Goal: Task Accomplishment & Management: Manage account settings

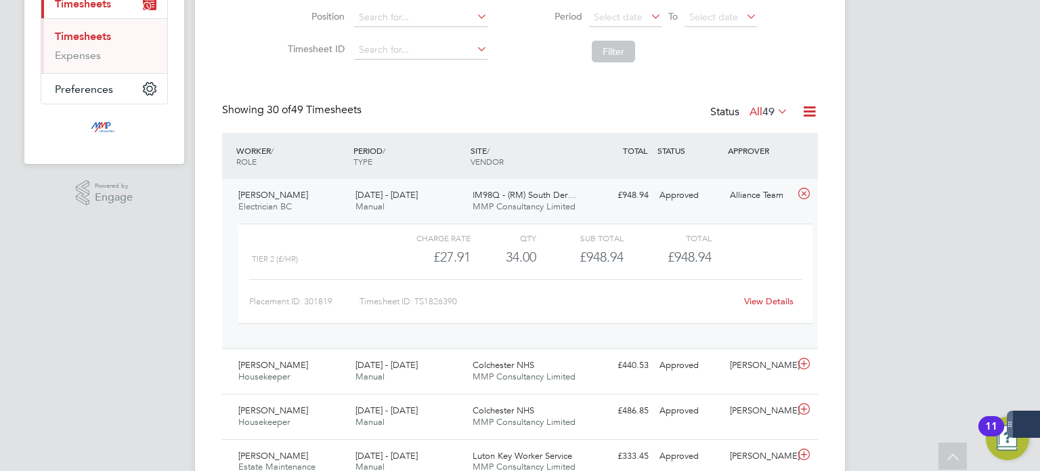
click at [65, 32] on link "Timesheets" at bounding box center [83, 36] width 56 height 13
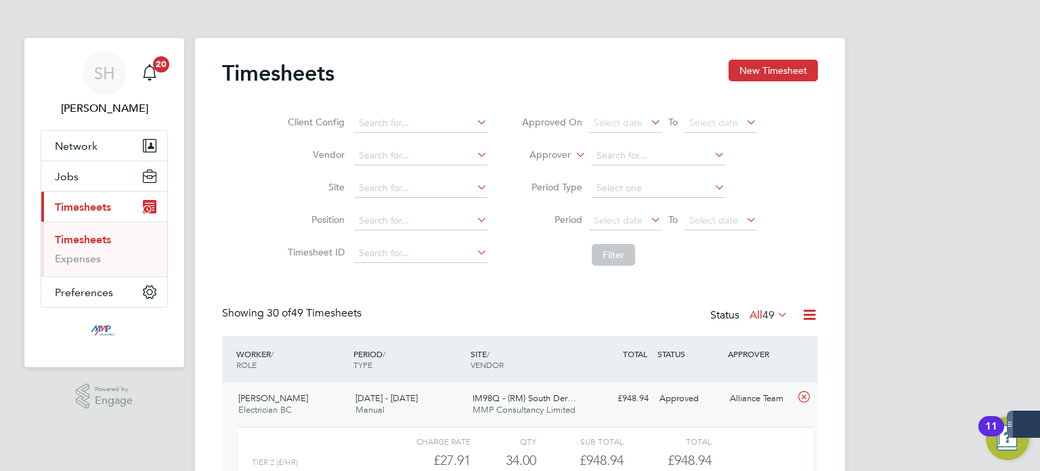
click at [90, 238] on link "Timesheets" at bounding box center [83, 239] width 56 height 13
click at [292, 357] on div "WORKER / ROLE" at bounding box center [291, 358] width 117 height 35
click at [282, 403] on span "[PERSON_NAME]" at bounding box center [273, 398] width 70 height 12
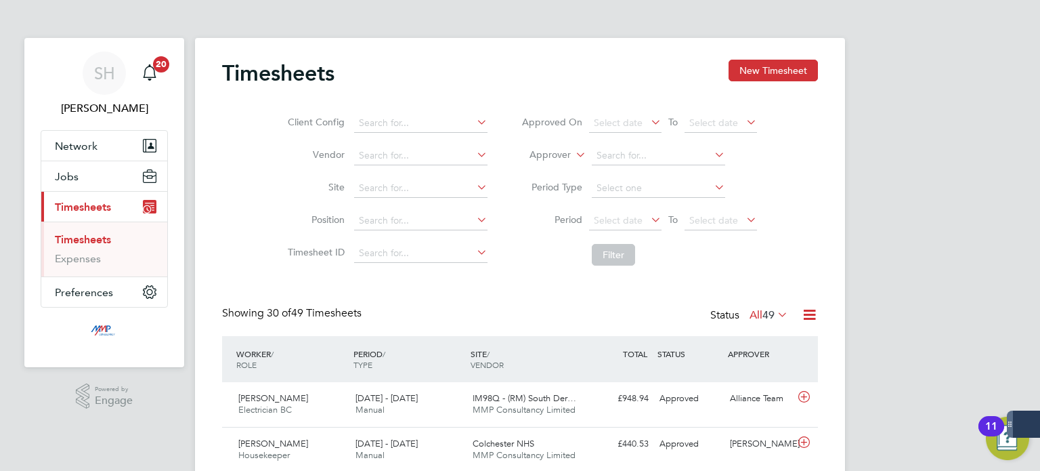
click at [81, 237] on link "Timesheets" at bounding box center [83, 239] width 56 height 13
click at [93, 200] on span "Timesheets" at bounding box center [83, 206] width 56 height 13
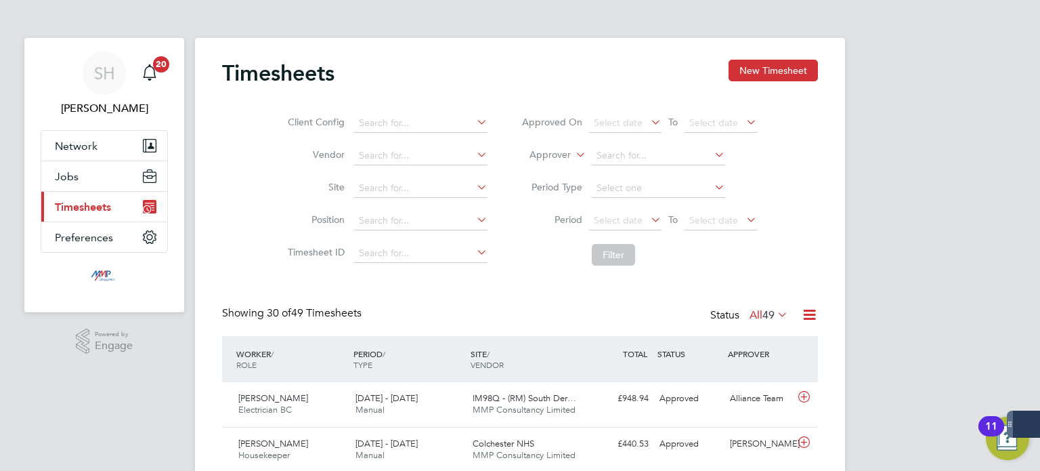
click at [93, 200] on span "Timesheets" at bounding box center [83, 206] width 56 height 13
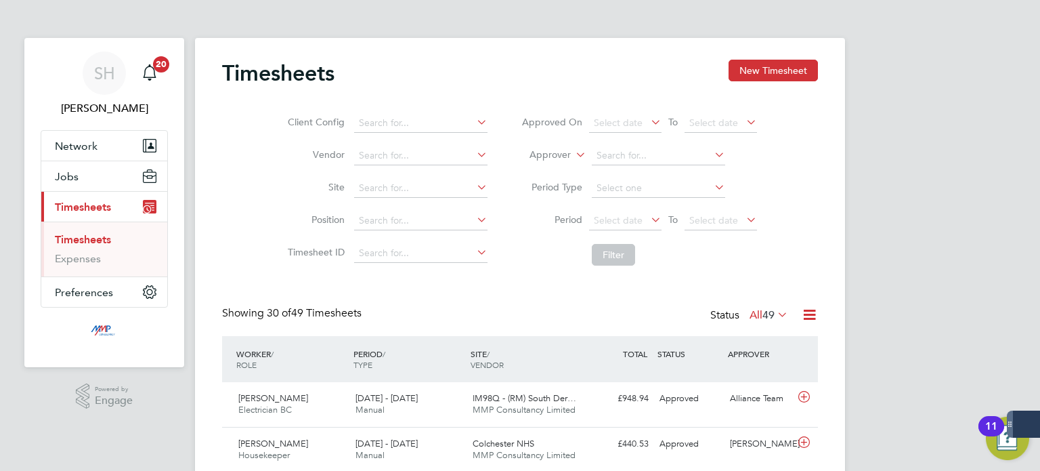
click at [87, 236] on link "Timesheets" at bounding box center [83, 239] width 56 height 13
click at [798, 71] on button "New Timesheet" at bounding box center [773, 71] width 89 height 22
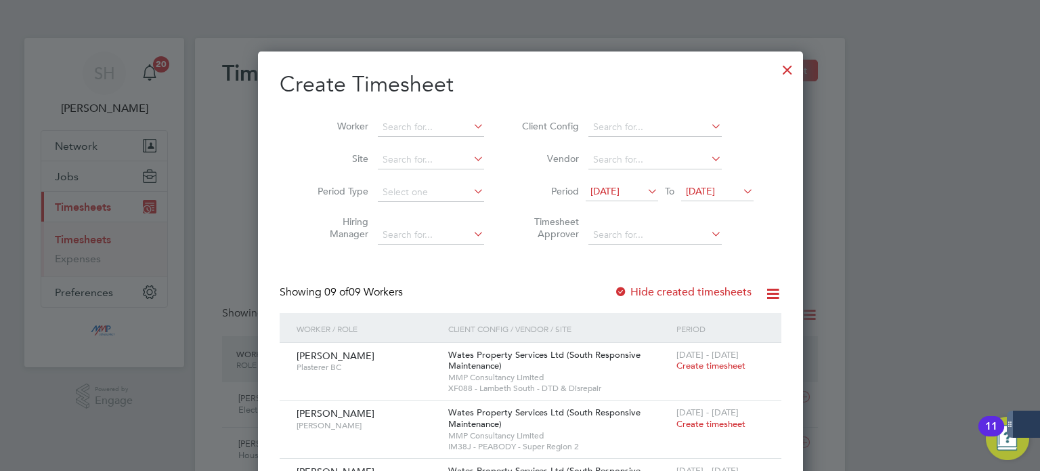
click at [614, 291] on div at bounding box center [621, 293] width 14 height 14
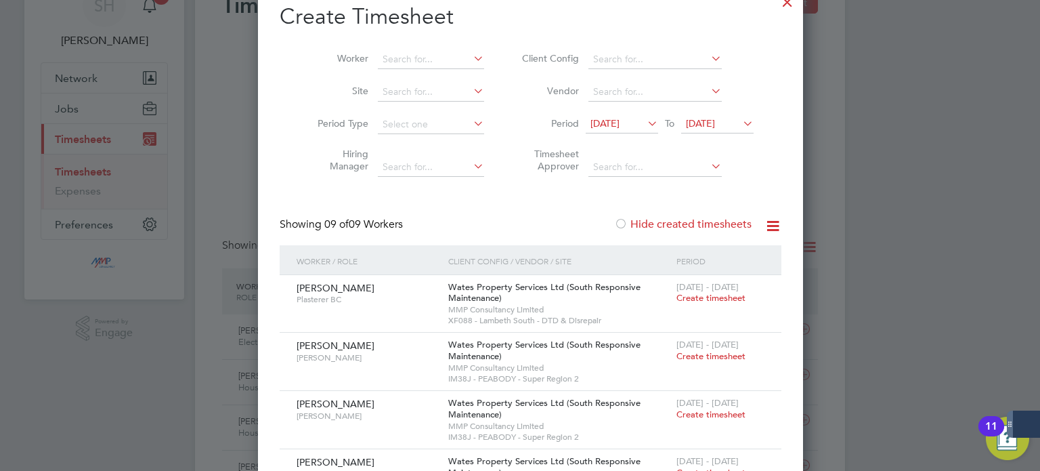
scroll to position [68, 0]
click at [614, 227] on div at bounding box center [621, 225] width 14 height 14
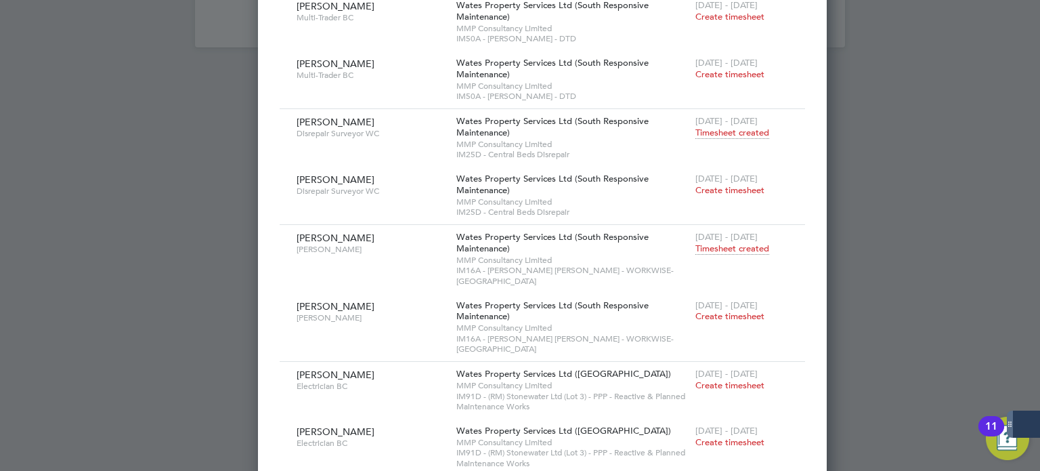
scroll to position [1956, 0]
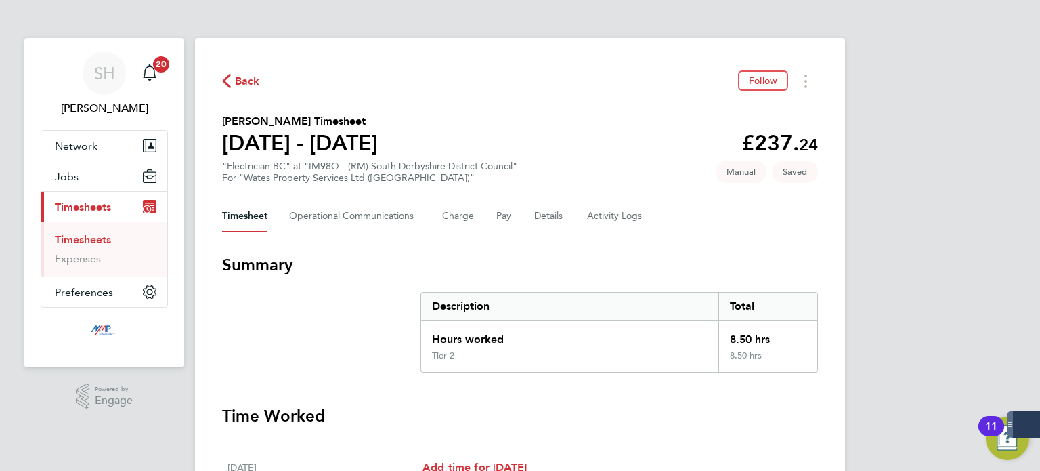
click at [71, 233] on link "Timesheets" at bounding box center [83, 239] width 56 height 13
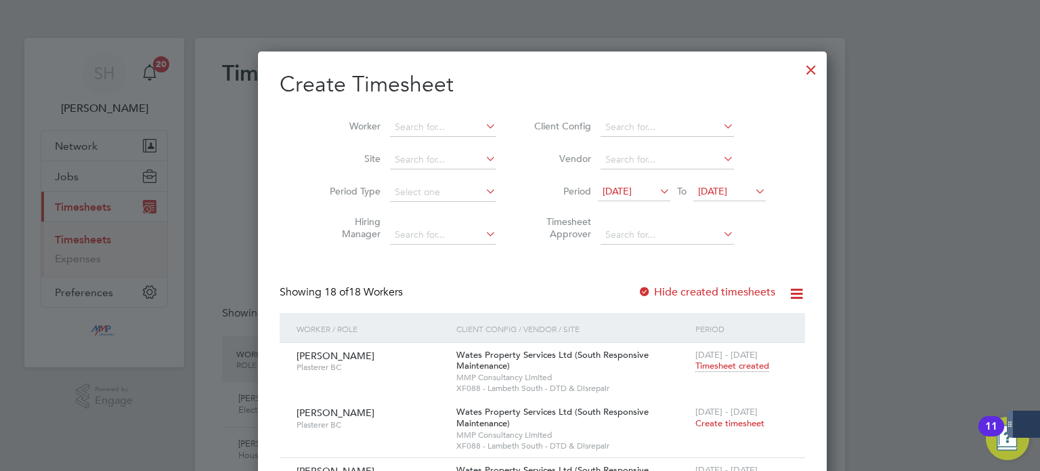
scroll to position [6, 7]
click at [638, 289] on div at bounding box center [645, 293] width 14 height 14
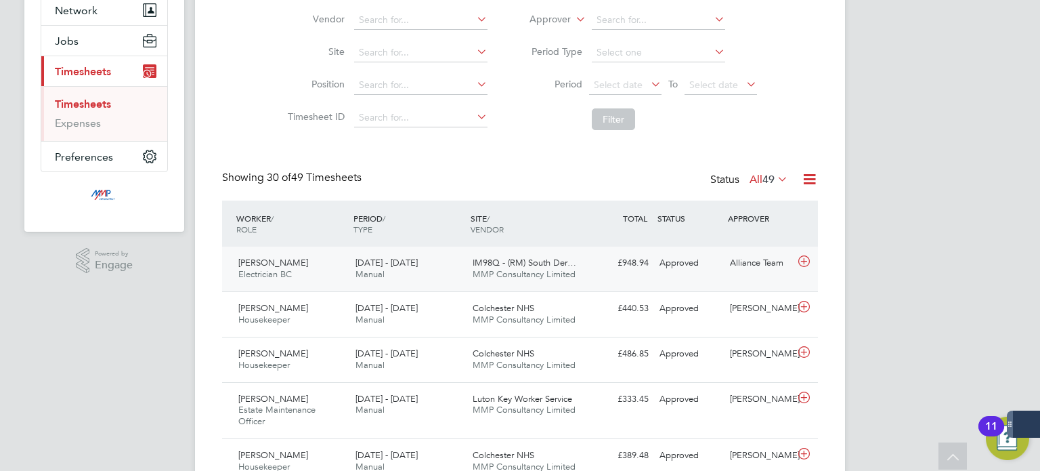
click at [393, 263] on span "[DATE] - [DATE]" at bounding box center [387, 263] width 62 height 12
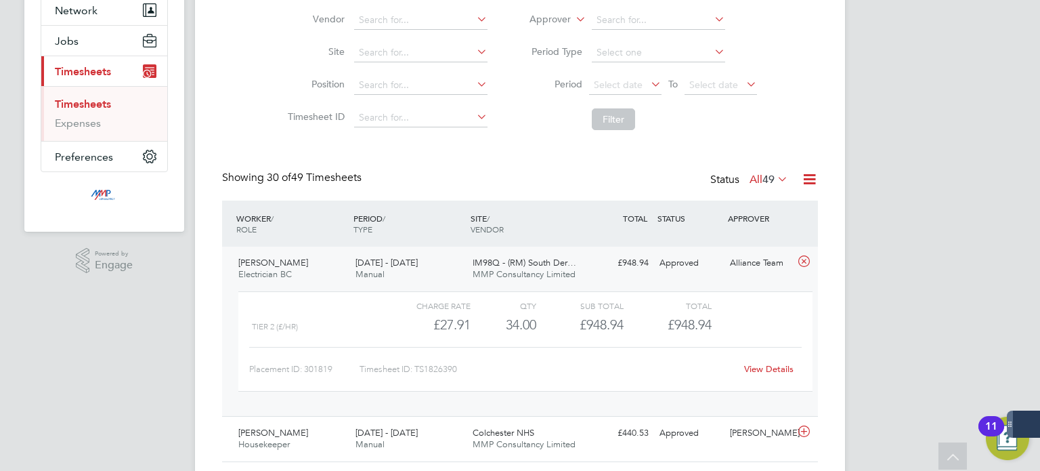
click at [768, 368] on link "View Details" at bounding box center [768, 369] width 49 height 12
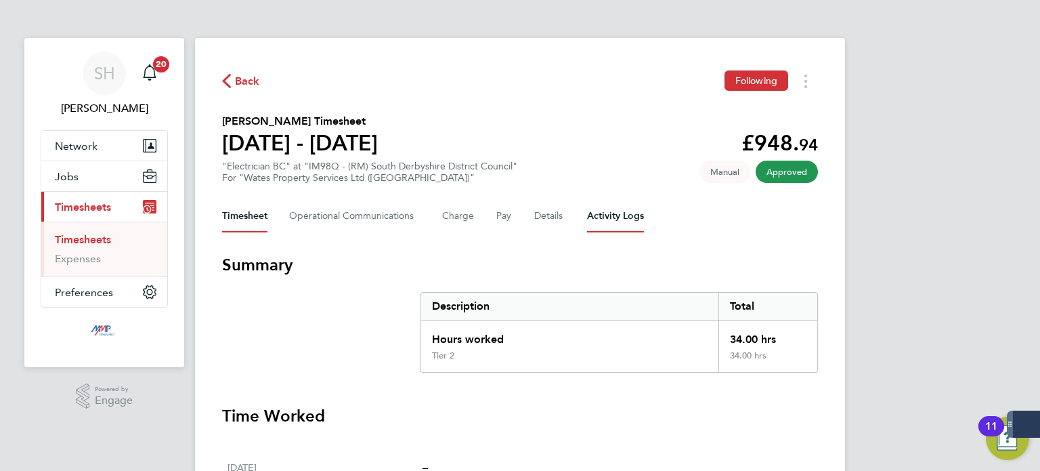
click at [616, 216] on Logs-tab "Activity Logs" at bounding box center [615, 216] width 57 height 33
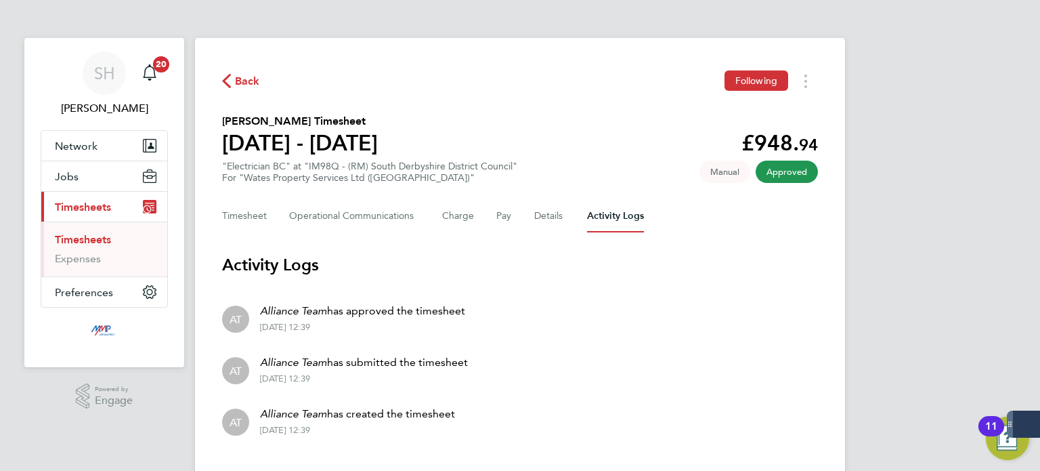
scroll to position [29, 0]
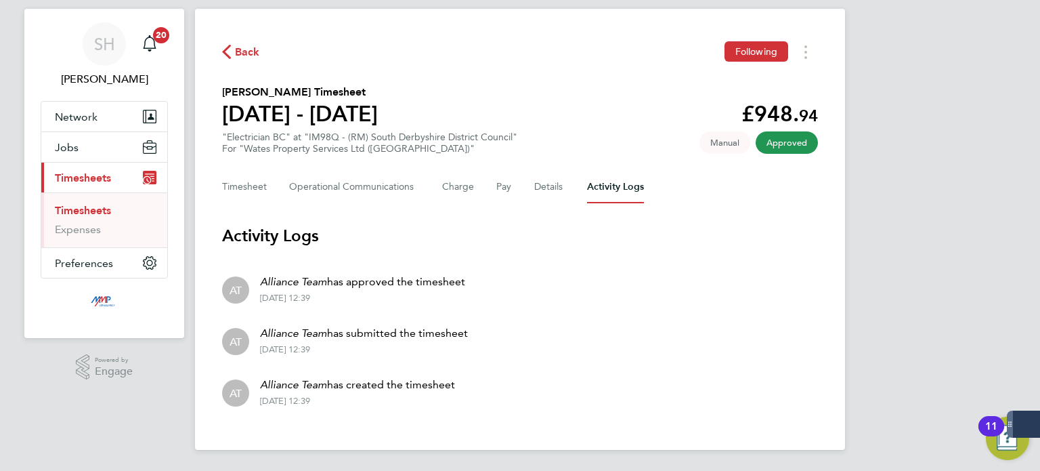
click at [93, 213] on link "Timesheets" at bounding box center [83, 210] width 56 height 13
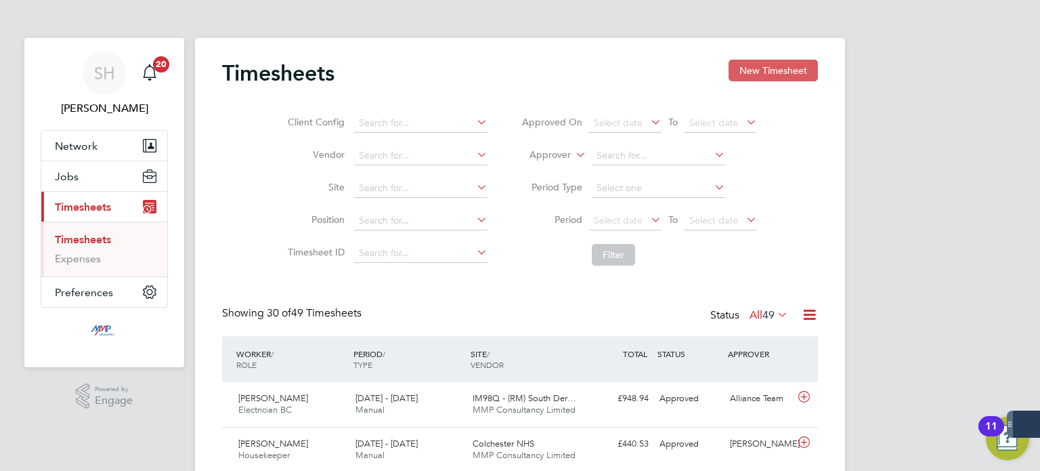
click at [794, 66] on button "New Timesheet" at bounding box center [773, 71] width 89 height 22
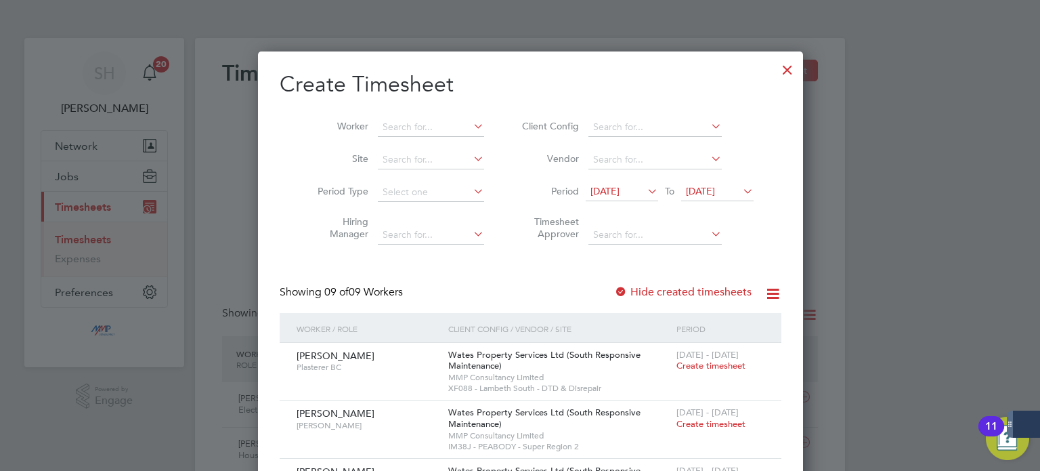
click at [614, 295] on label "Hide created timesheets" at bounding box center [683, 292] width 138 height 14
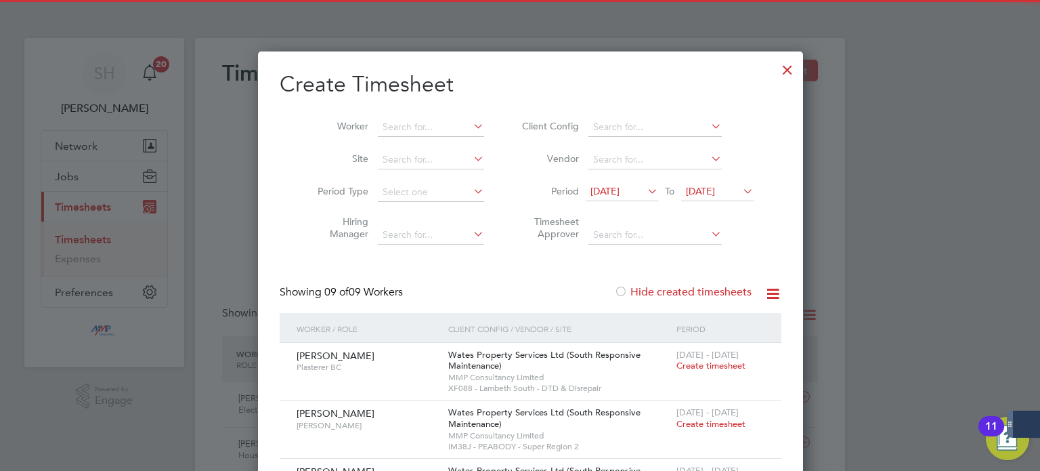
click at [614, 290] on label "Hide created timesheets" at bounding box center [683, 292] width 138 height 14
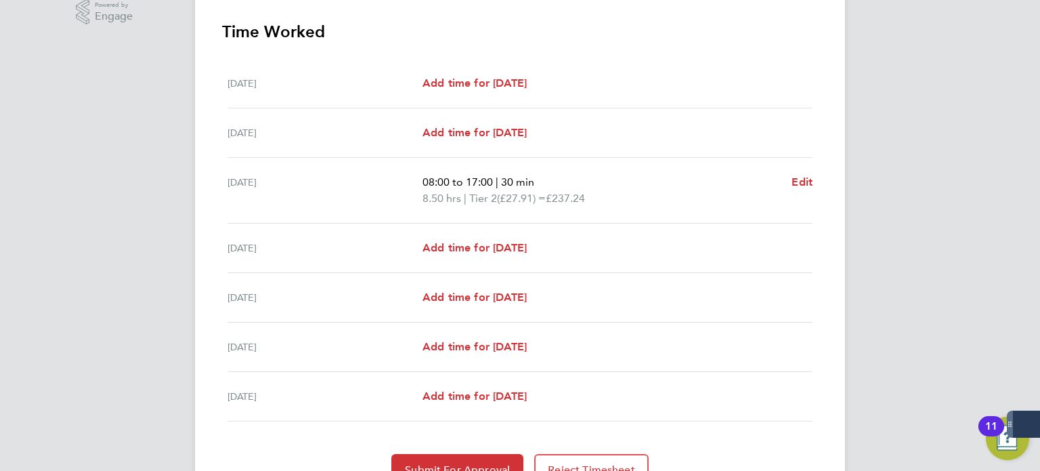
click at [129, 205] on div "SH Sophie Hibbitt Notifications 20 Applications: Network Businesses Sites Worke…" at bounding box center [520, 78] width 1040 height 925
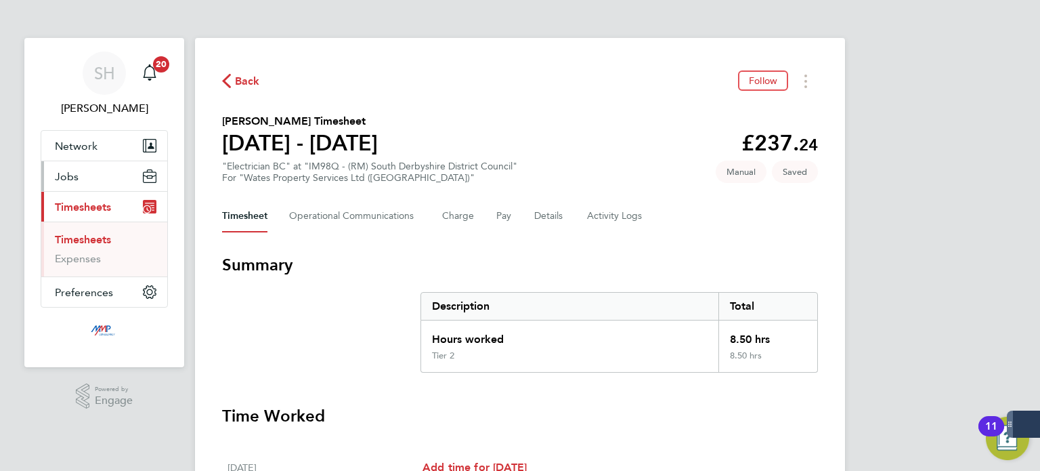
click at [96, 173] on button "Jobs" at bounding box center [104, 176] width 126 height 30
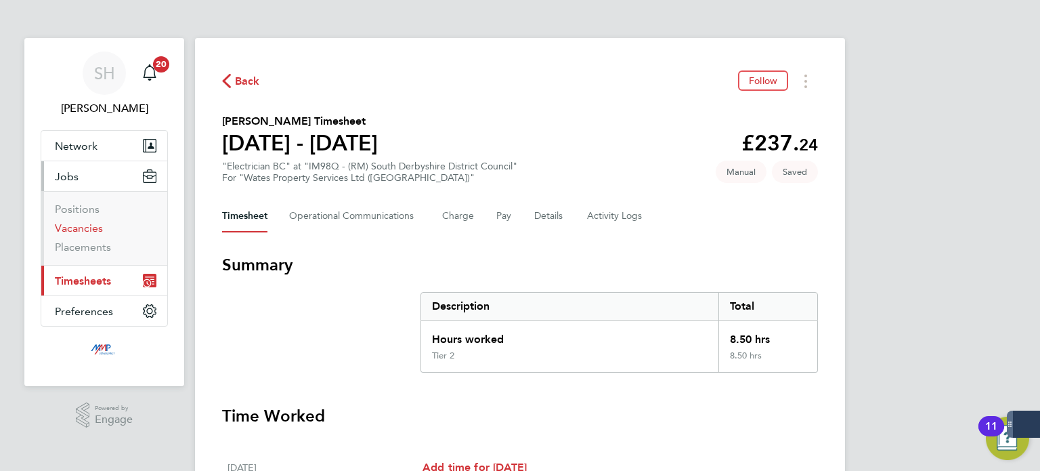
click at [88, 225] on link "Vacancies" at bounding box center [79, 227] width 48 height 13
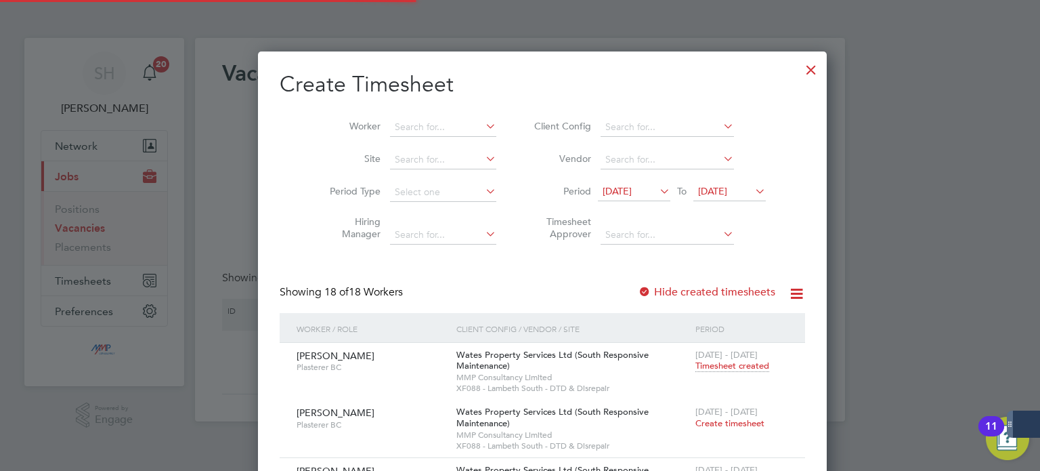
scroll to position [2376, 524]
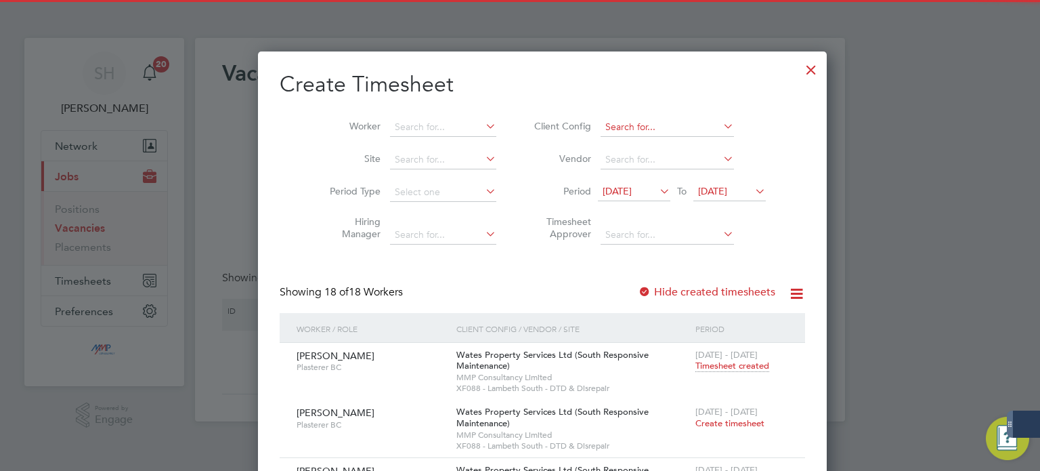
drag, startPoint x: 87, startPoint y: 203, endPoint x: 654, endPoint y: 133, distance: 571.9
click at [104, 196] on div at bounding box center [520, 235] width 1040 height 471
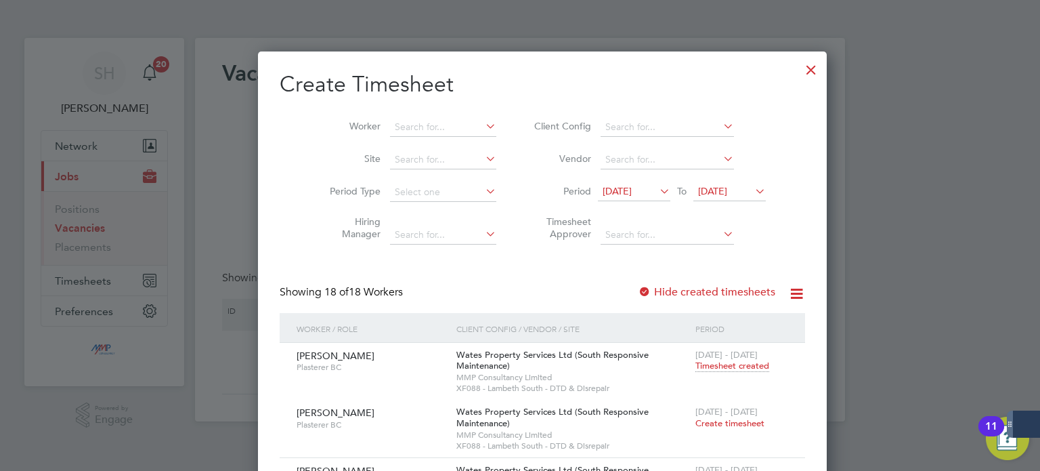
click at [799, 67] on div at bounding box center [811, 66] width 24 height 24
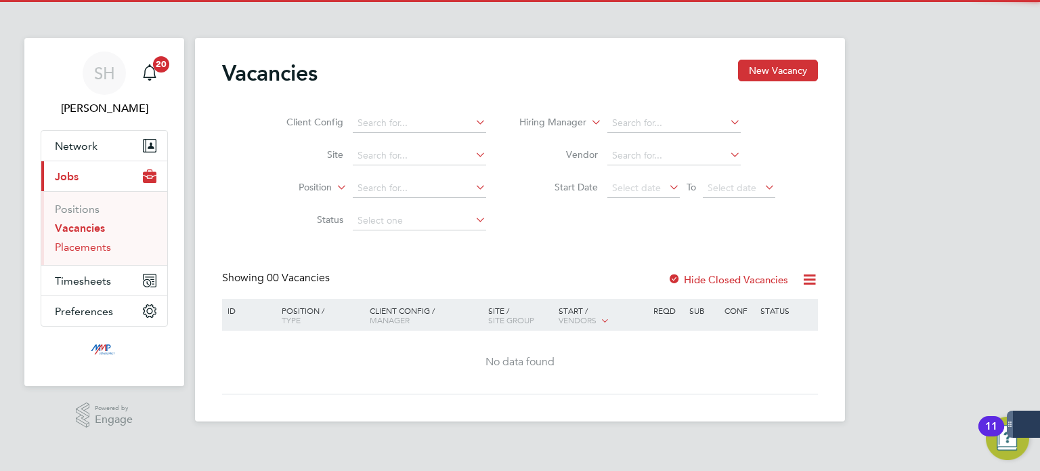
click at [95, 244] on link "Placements" at bounding box center [83, 246] width 56 height 13
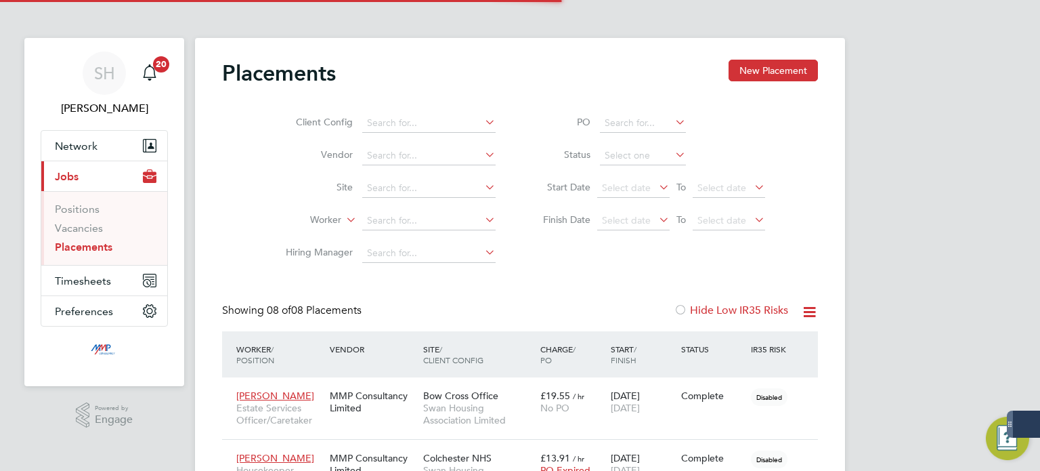
scroll to position [39, 94]
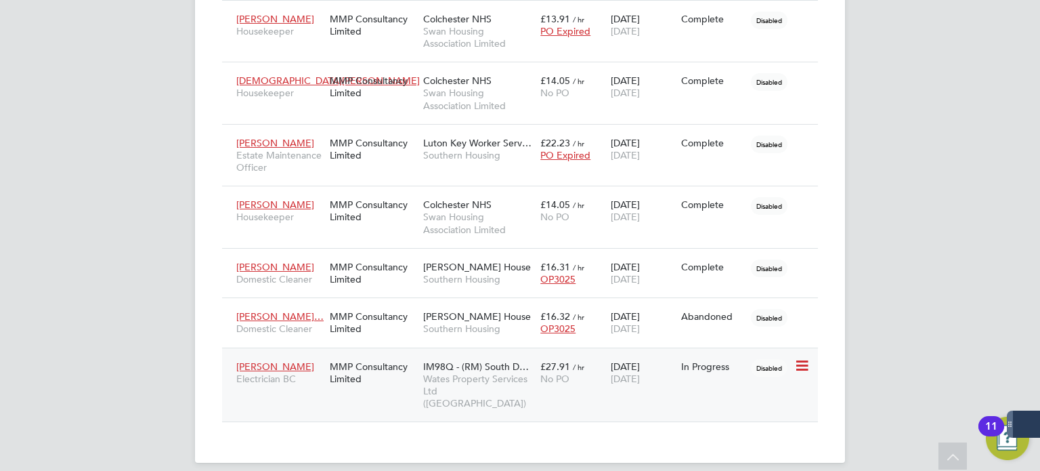
click at [389, 381] on div "MMP Consultancy Limited" at bounding box center [372, 373] width 93 height 38
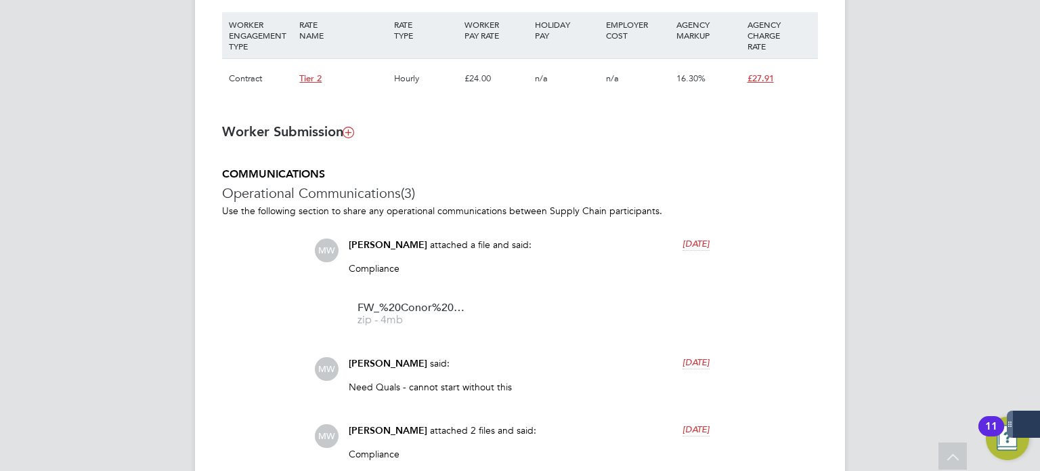
scroll to position [948, 0]
